Goal: Navigation & Orientation: Find specific page/section

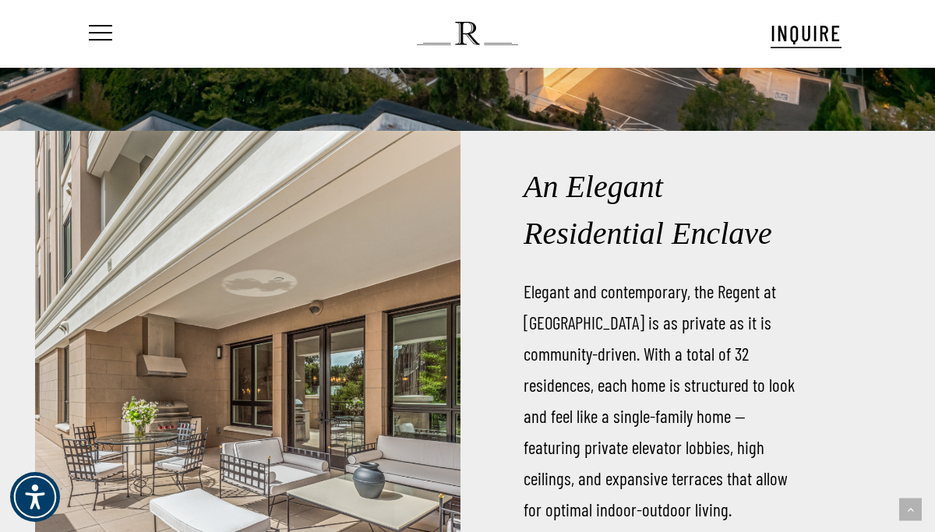
scroll to position [1550, 0]
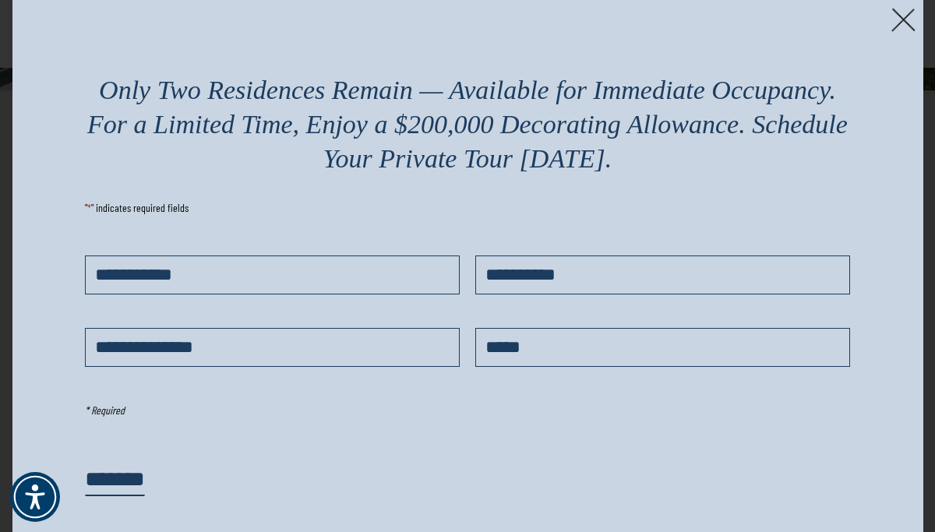
click at [894, 10] on img at bounding box center [903, 20] width 24 height 24
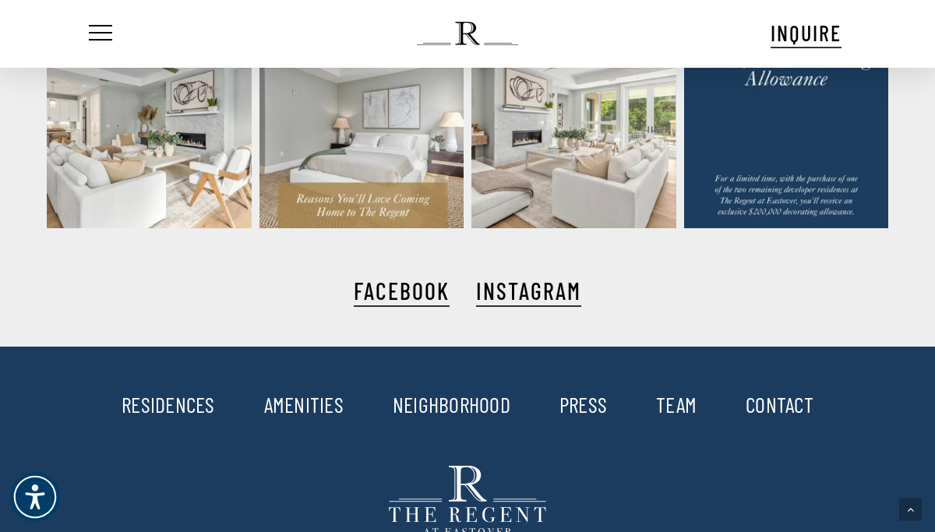
scroll to position [2819, 0]
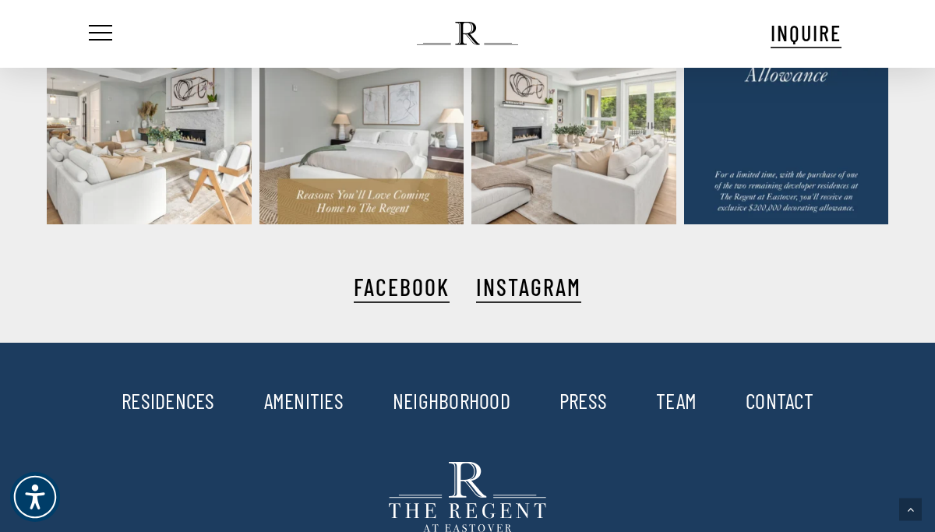
click at [276, 396] on link "AMENITIES" at bounding box center [303, 400] width 79 height 26
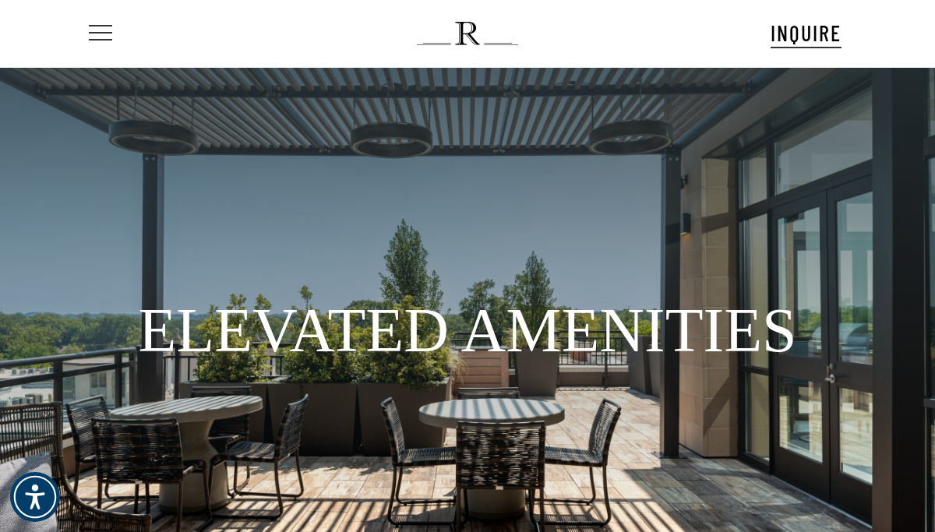
click at [101, 33] on span "Navigation Menu" at bounding box center [100, 34] width 17 height 22
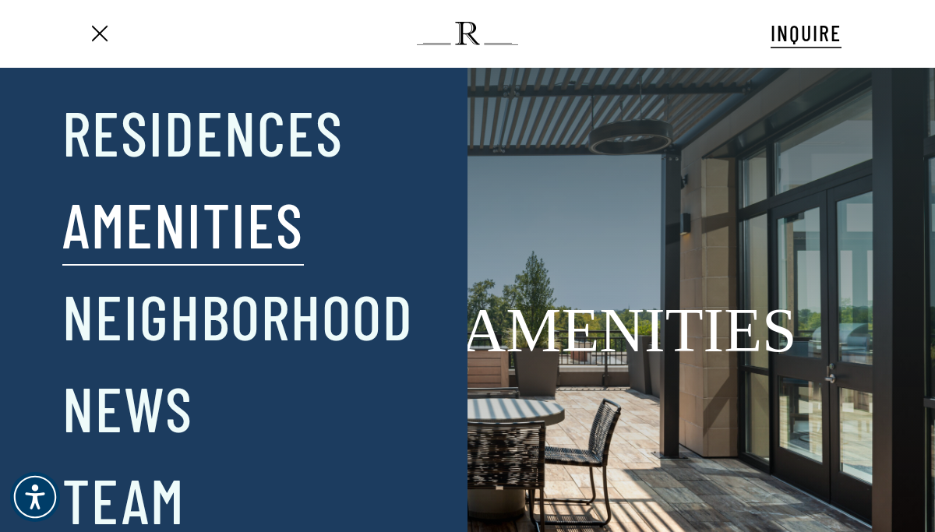
click at [268, 322] on div at bounding box center [308, 366] width 164 height 551
click at [245, 118] on div at bounding box center [308, 366] width 164 height 551
click at [98, 27] on span "Navigation Menu" at bounding box center [100, 34] width 17 height 22
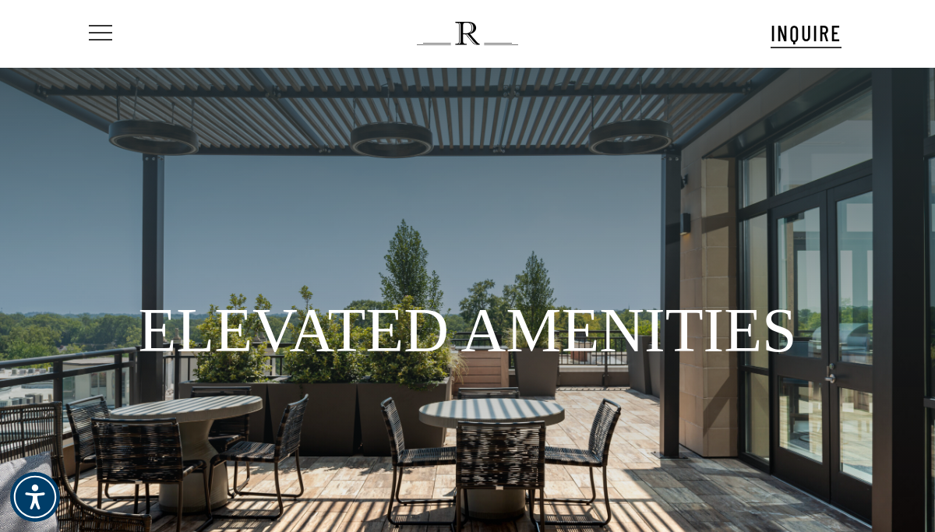
click at [104, 33] on span "Navigation Menu" at bounding box center [100, 34] width 17 height 22
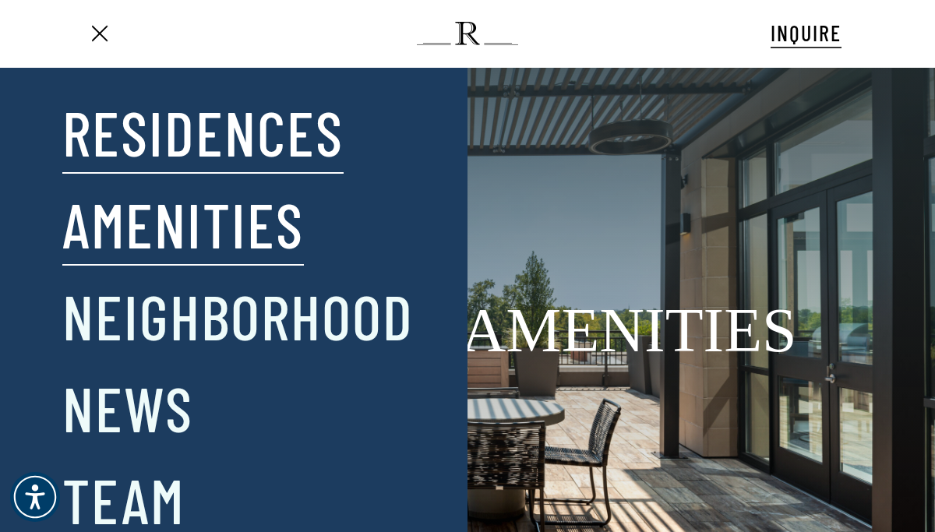
click at [164, 156] on link "Residences" at bounding box center [202, 131] width 281 height 81
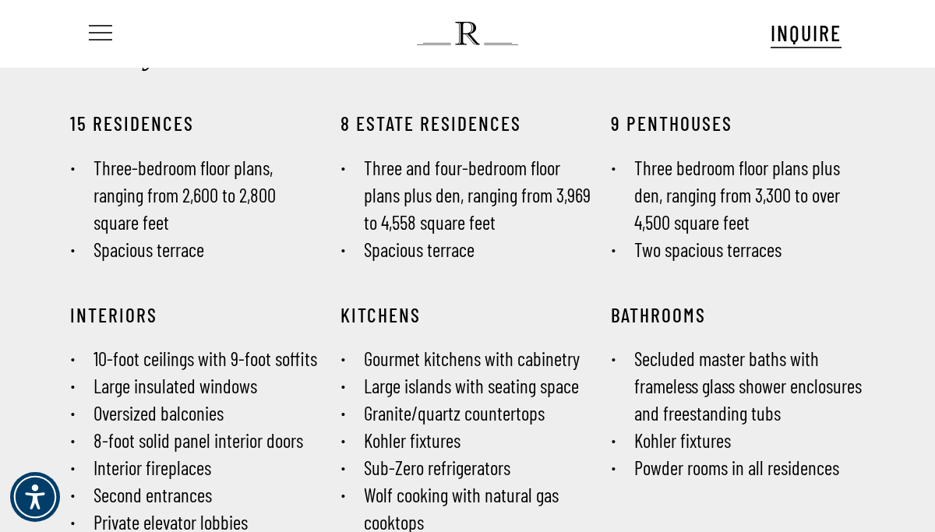
click at [95, 36] on span "Navigation Menu" at bounding box center [100, 34] width 17 height 22
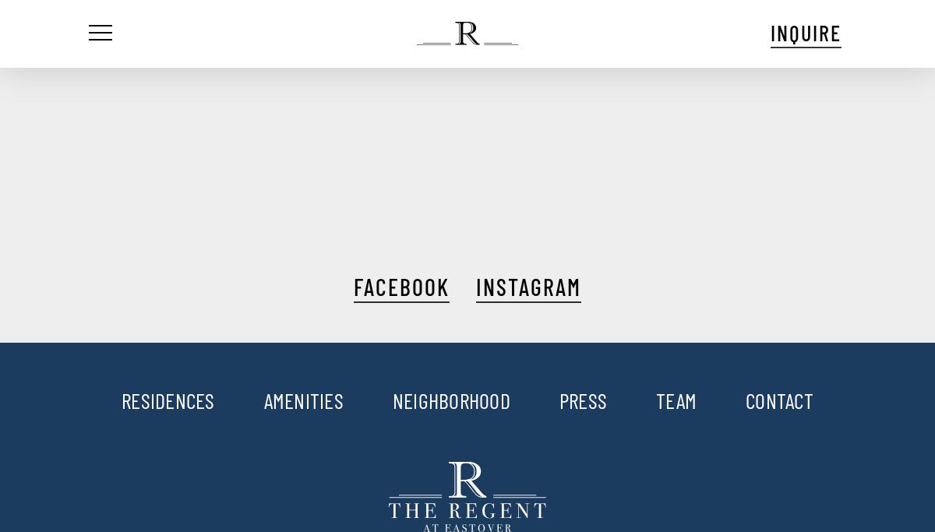
scroll to position [16, 9]
